Goal: Check status: Check status

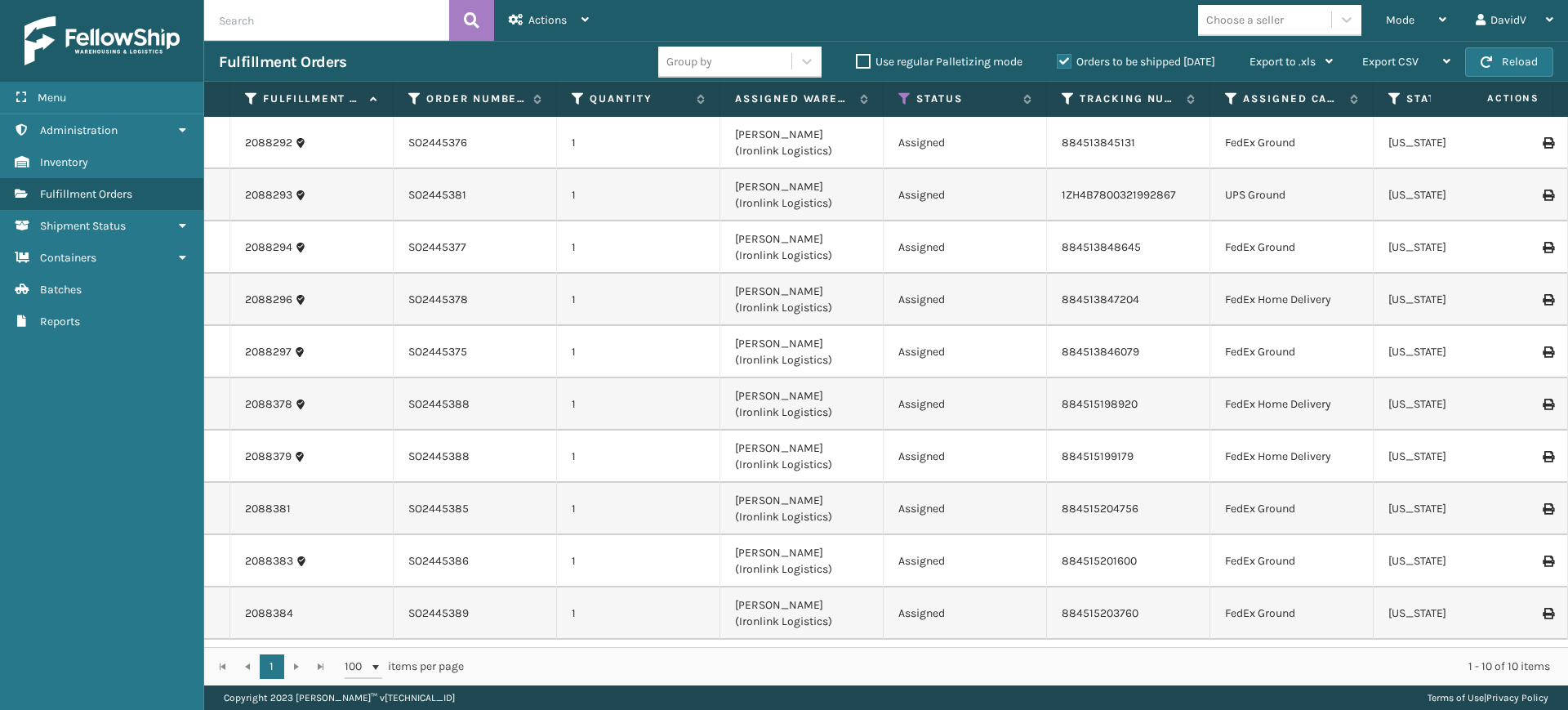
click at [1065, 59] on label "Orders to be shipped [DATE]" at bounding box center [1136, 62] width 158 height 14
click at [1058, 59] on input "Orders to be shipped [DATE]" at bounding box center [1057, 58] width 1 height 11
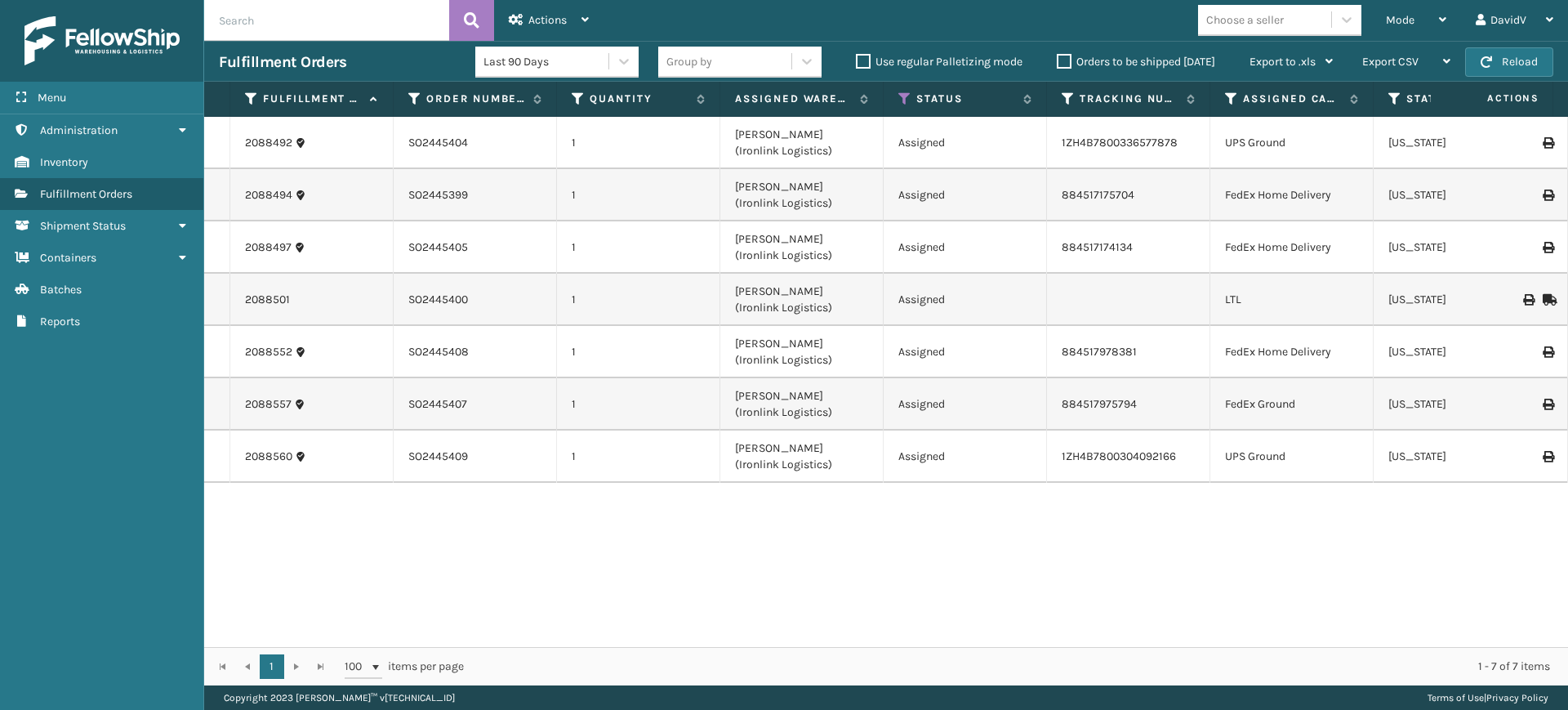
click at [1065, 59] on label "Orders to be shipped [DATE]" at bounding box center [1136, 62] width 158 height 14
click at [1058, 59] on input "Orders to be shipped [DATE]" at bounding box center [1057, 58] width 1 height 11
click at [1065, 59] on label "Orders to be shipped [DATE]" at bounding box center [1136, 62] width 158 height 14
click at [1058, 59] on input "Orders to be shipped [DATE]" at bounding box center [1057, 58] width 1 height 11
click at [1065, 59] on label "Orders to be shipped [DATE]" at bounding box center [1136, 62] width 158 height 14
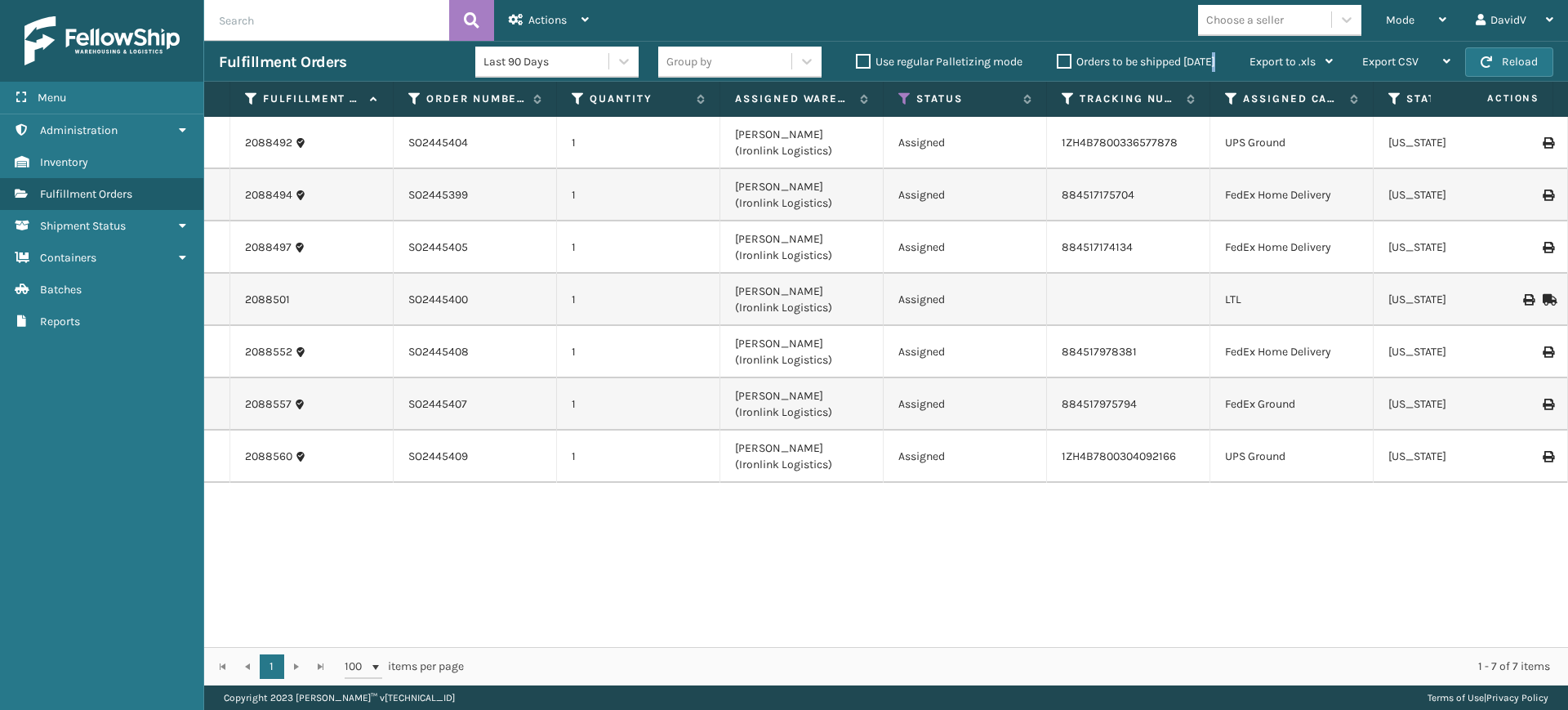
click at [1058, 59] on input "Orders to be shipped [DATE]" at bounding box center [1057, 58] width 1 height 11
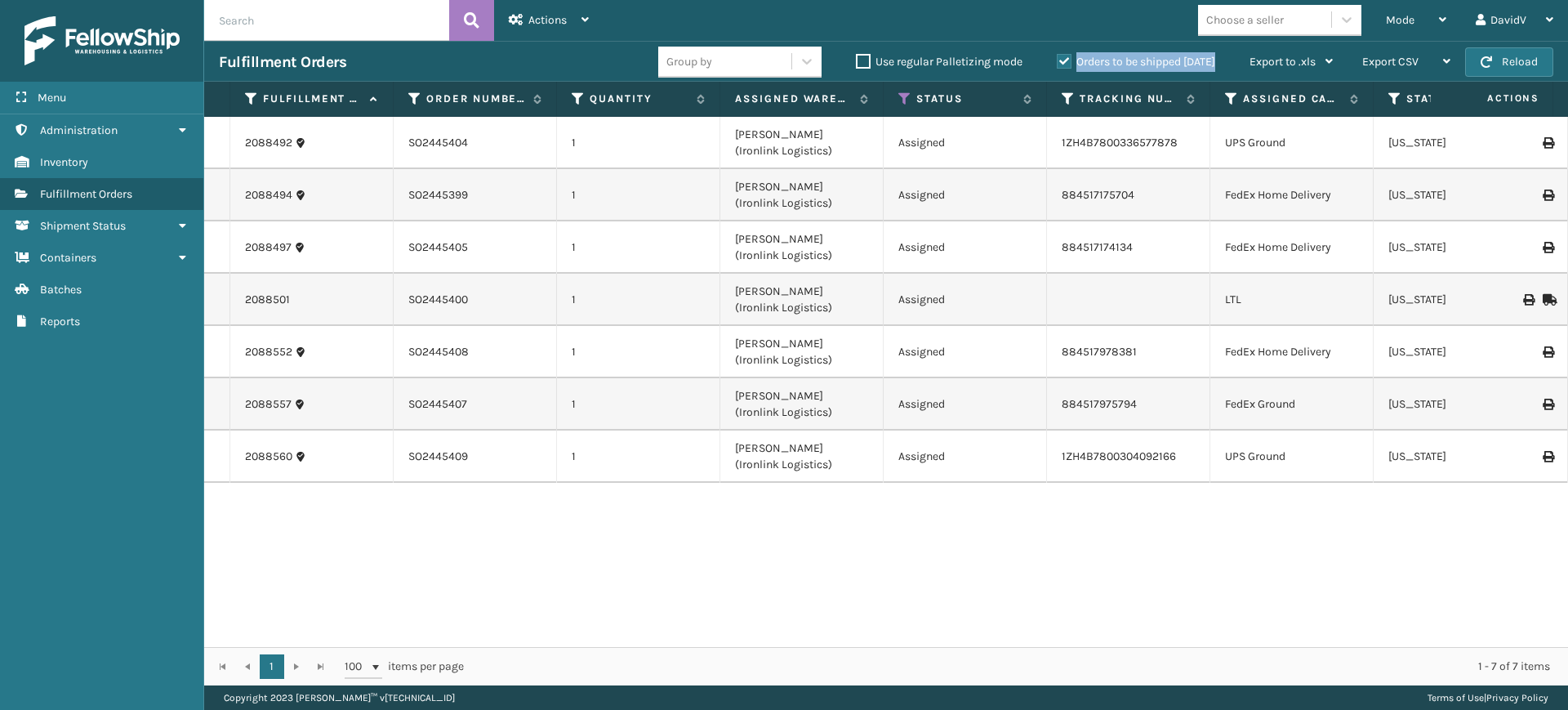
click at [1065, 59] on label "Orders to be shipped [DATE]" at bounding box center [1136, 62] width 158 height 14
click at [1058, 59] on input "Orders to be shipped [DATE]" at bounding box center [1057, 58] width 1 height 11
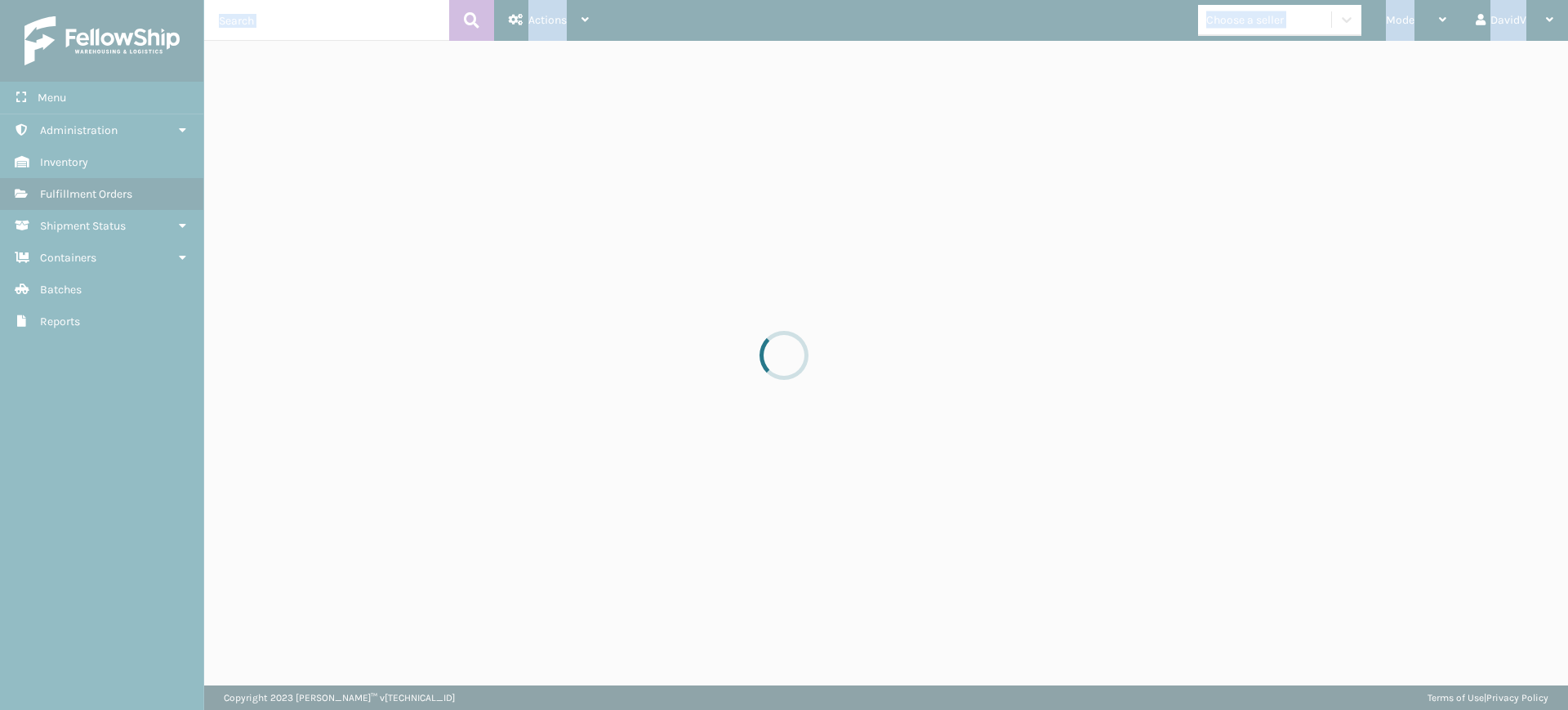
click at [1065, 59] on div at bounding box center [784, 355] width 1568 height 710
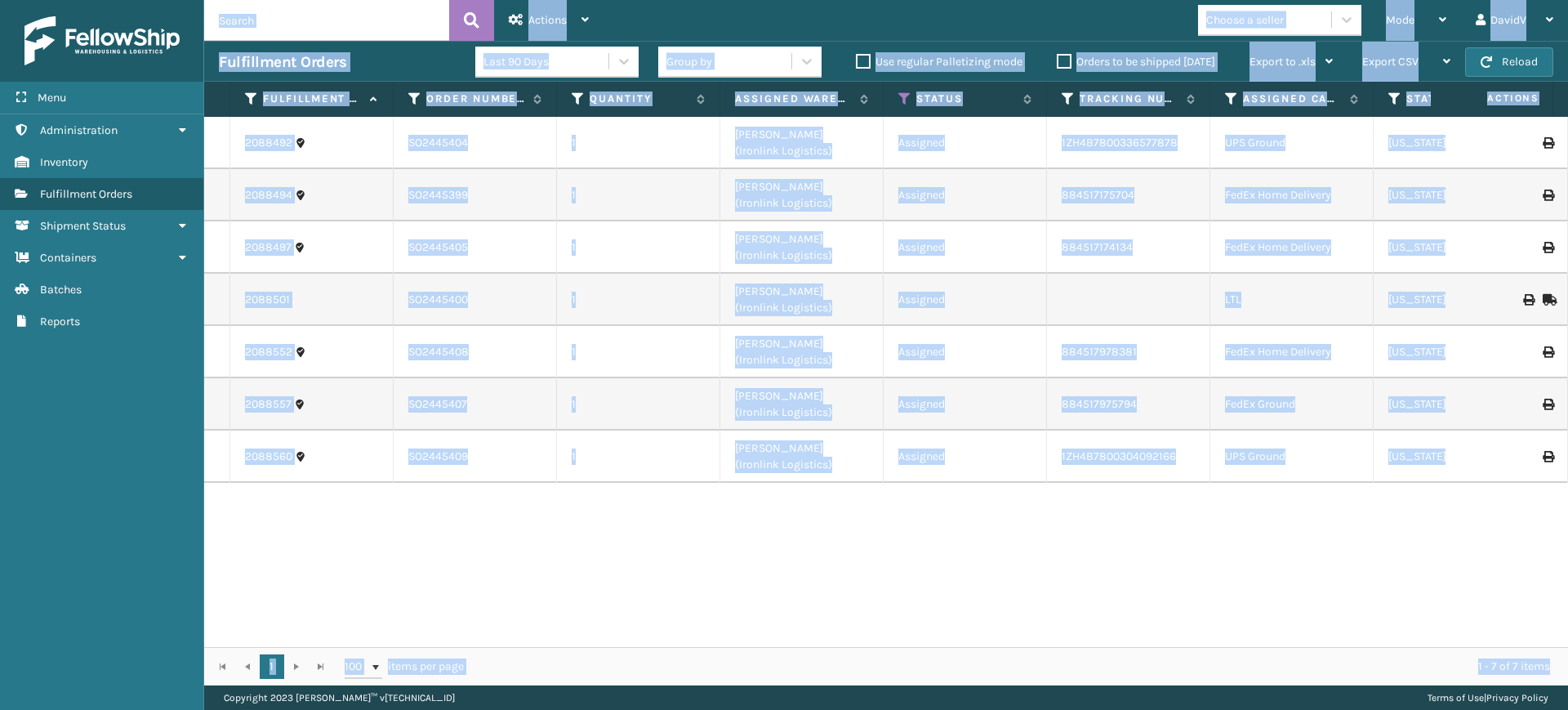
click at [1065, 59] on label "Orders to be shipped [DATE]" at bounding box center [1136, 62] width 158 height 14
click at [1058, 59] on input "Orders to be shipped [DATE]" at bounding box center [1057, 58] width 1 height 11
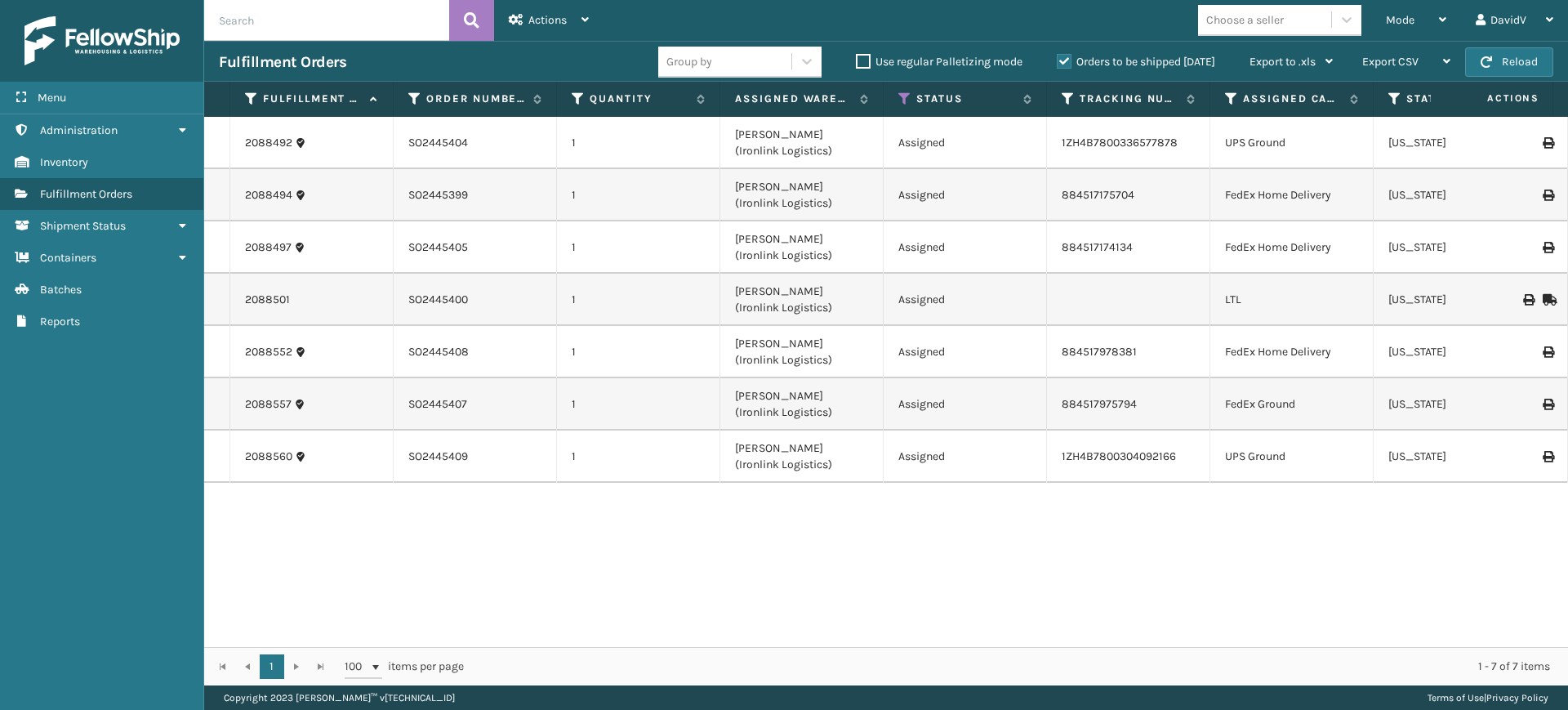
click at [1065, 59] on label "Orders to be shipped [DATE]" at bounding box center [1136, 62] width 158 height 14
click at [1058, 59] on input "Orders to be shipped [DATE]" at bounding box center [1057, 58] width 1 height 11
